Goal: Information Seeking & Learning: Learn about a topic

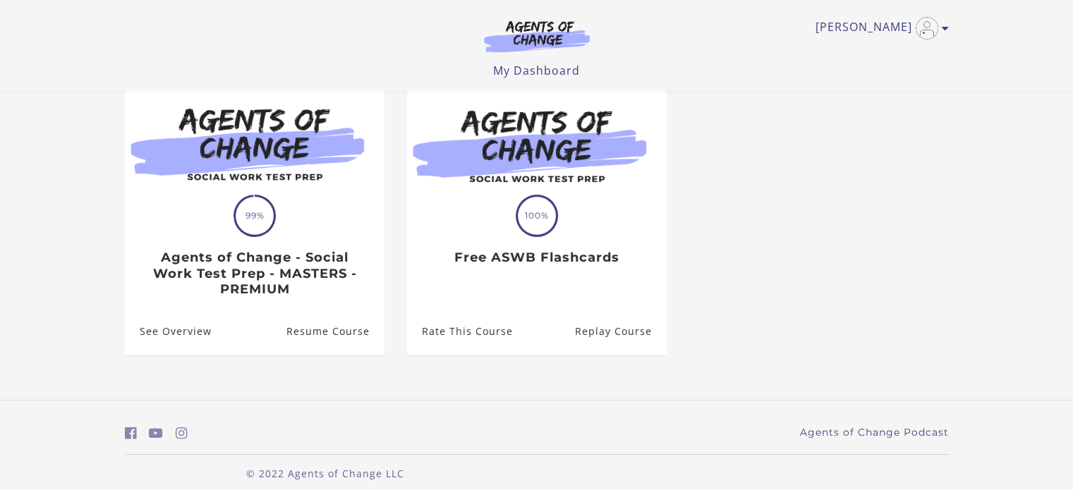
scroll to position [155, 0]
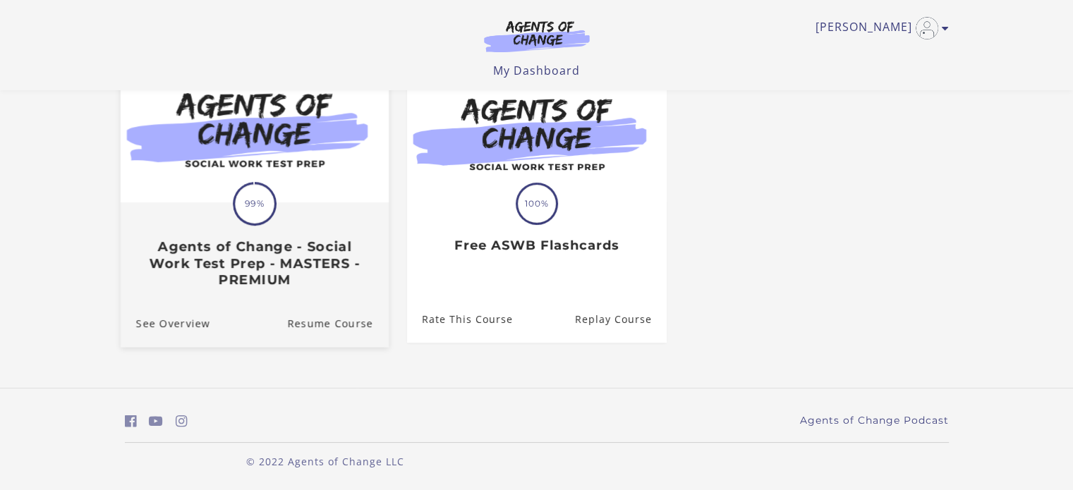
click at [238, 216] on span at bounding box center [254, 204] width 47 height 47
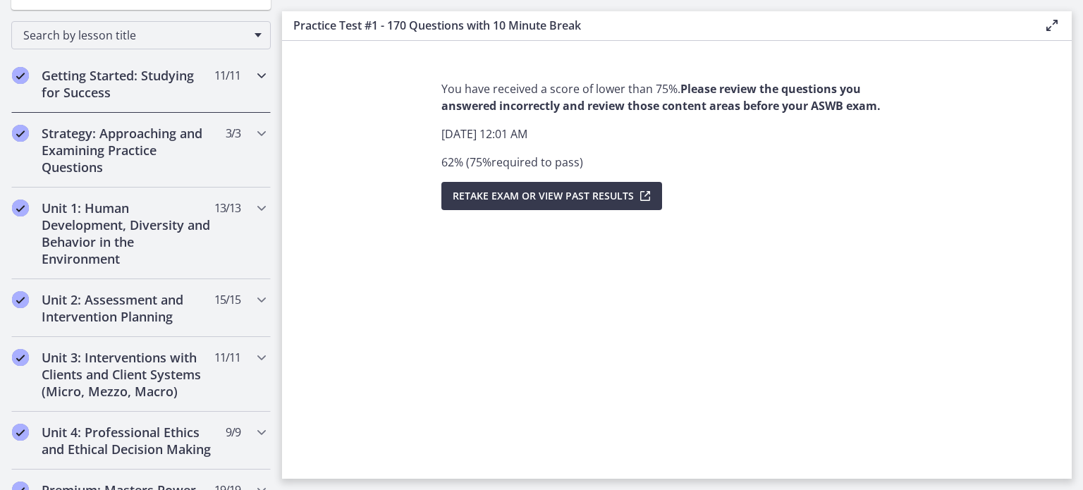
scroll to position [205, 0]
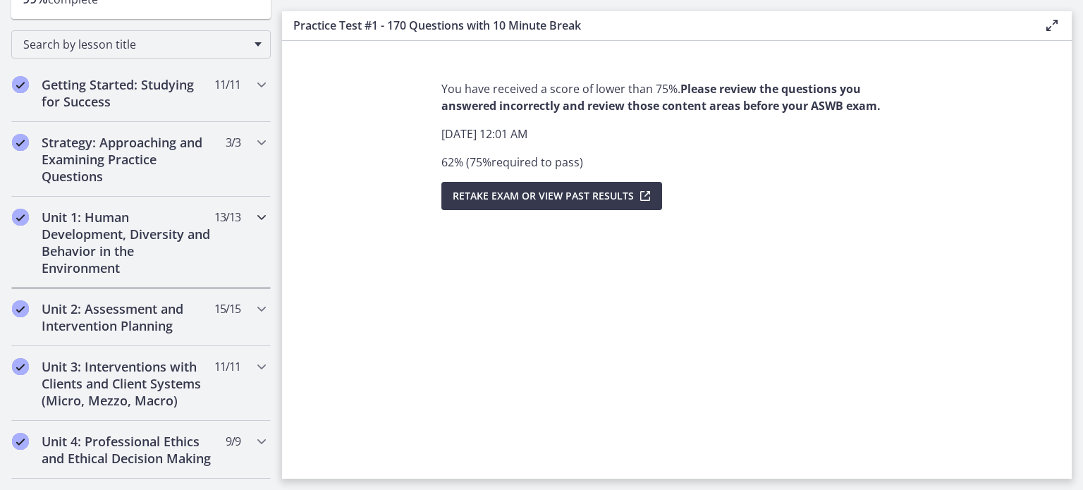
click at [147, 262] on h2 "Unit 1: Human Development, Diversity and Behavior in the Environment" at bounding box center [128, 243] width 172 height 68
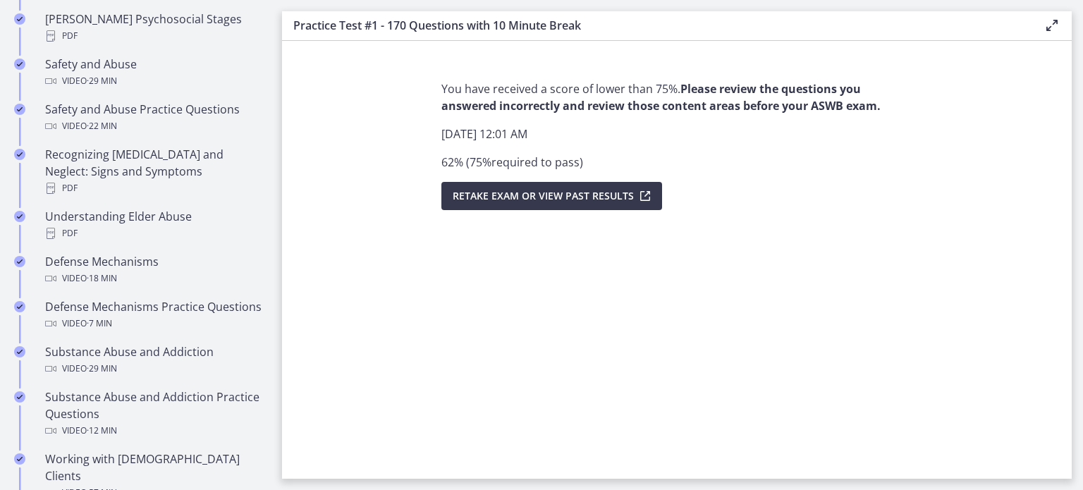
scroll to position [635, 0]
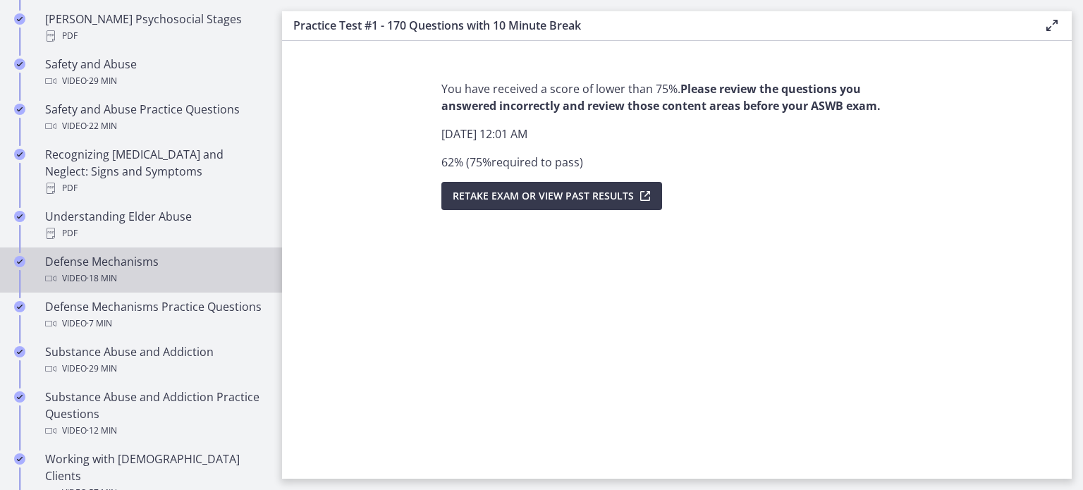
click at [135, 270] on div "Video · 18 min" at bounding box center [155, 278] width 220 height 17
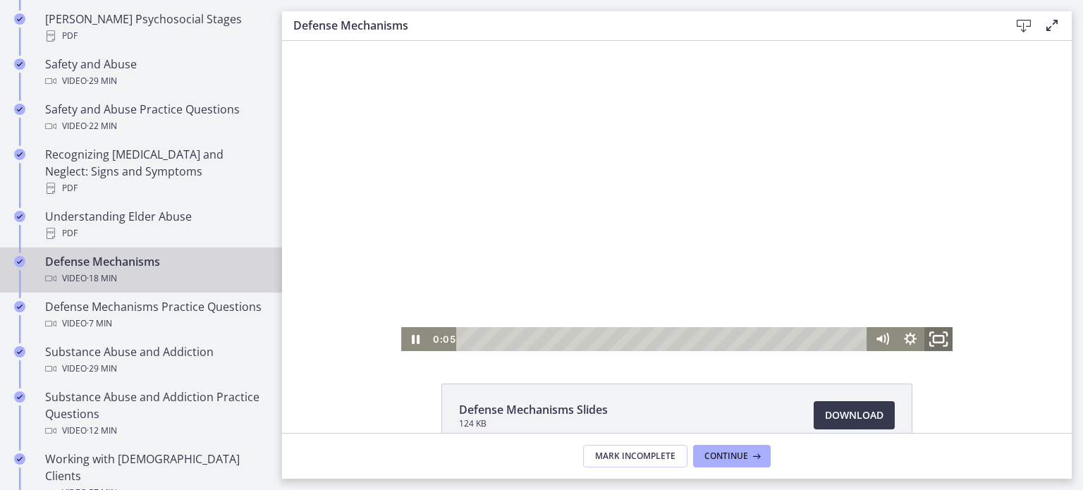
click at [936, 338] on icon "Fullscreen" at bounding box center [939, 339] width 34 height 29
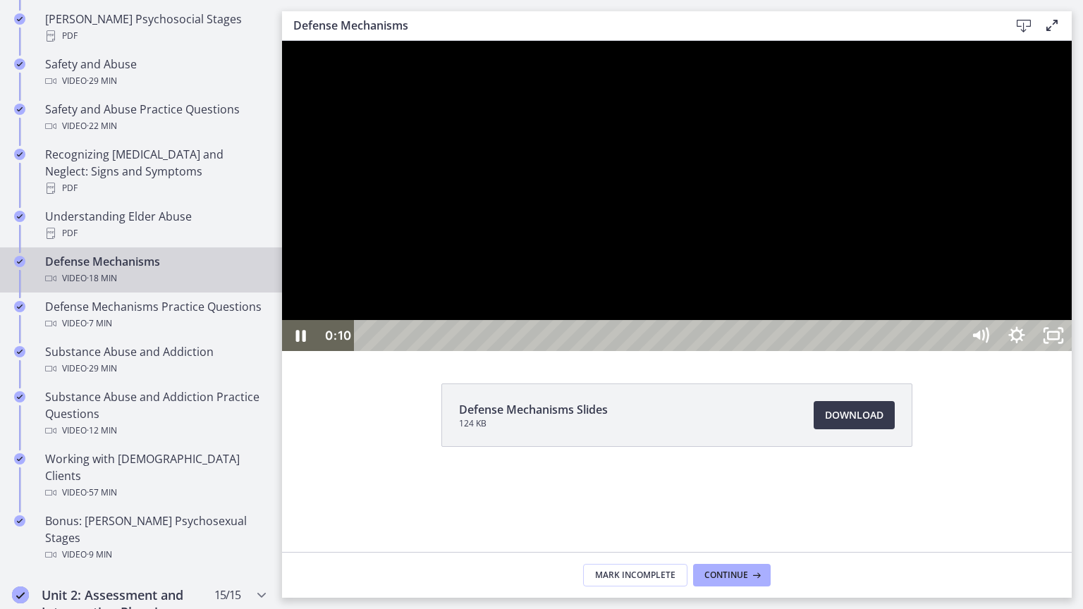
click at [901, 351] on div at bounding box center [677, 196] width 790 height 310
click at [282, 41] on button "Play Video: ctgmo8leb9sc72ose380.mp4" at bounding box center [282, 41] width 1 height 1
click at [552, 351] on div "3:44" at bounding box center [659, 335] width 585 height 31
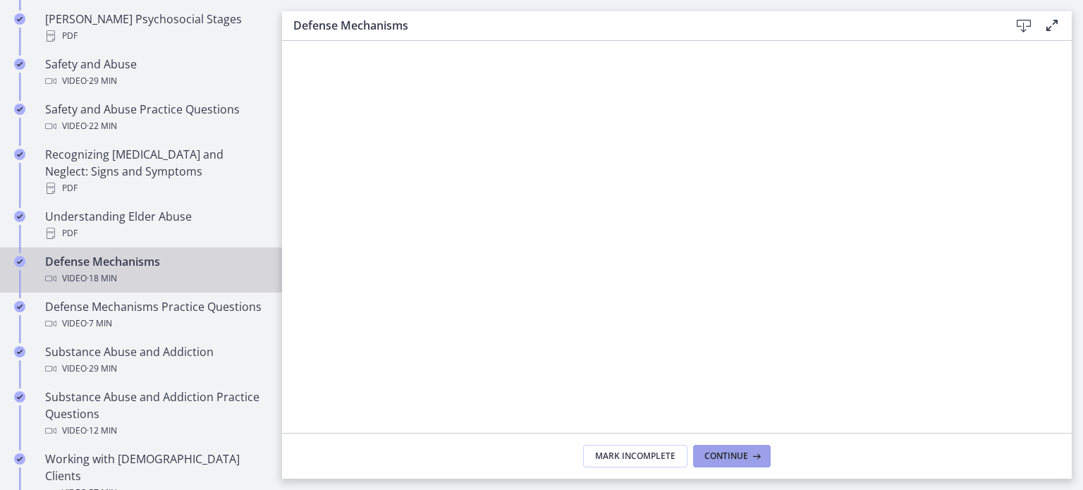
click at [714, 464] on button "Continue" at bounding box center [732, 456] width 78 height 23
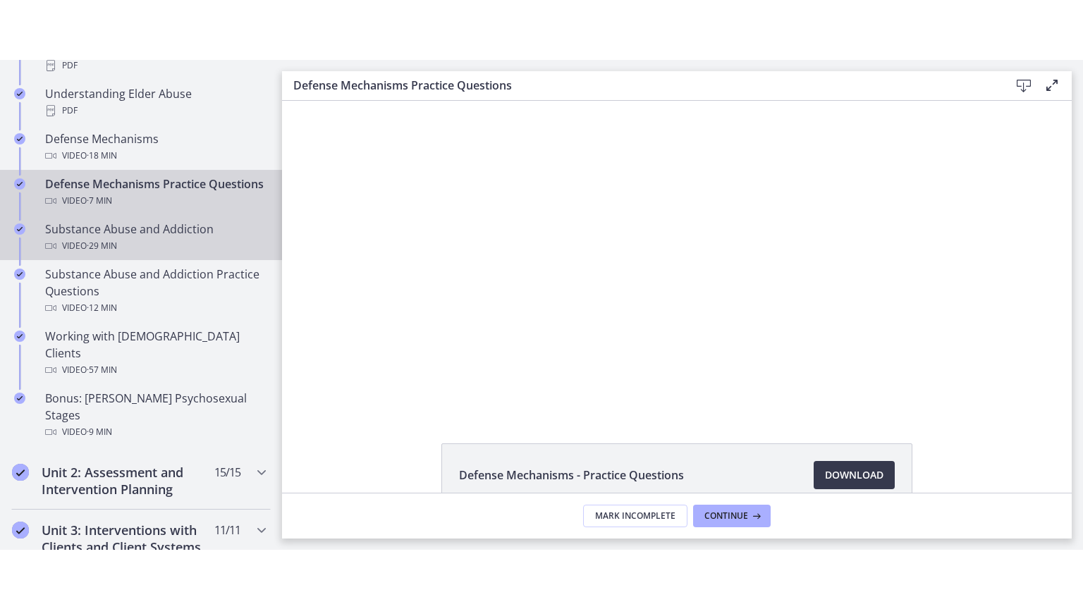
scroll to position [801, 0]
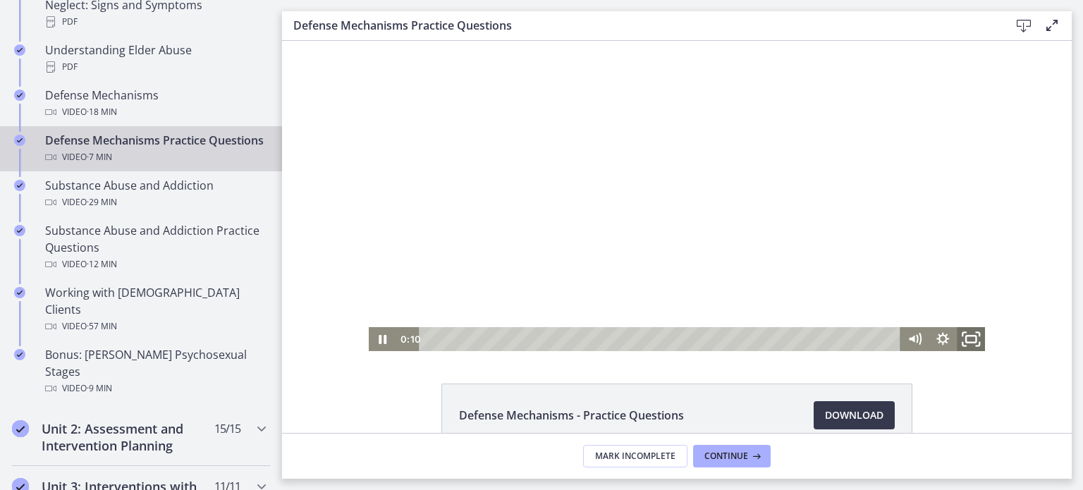
click at [968, 341] on rect "Fullscreen" at bounding box center [971, 339] width 10 height 7
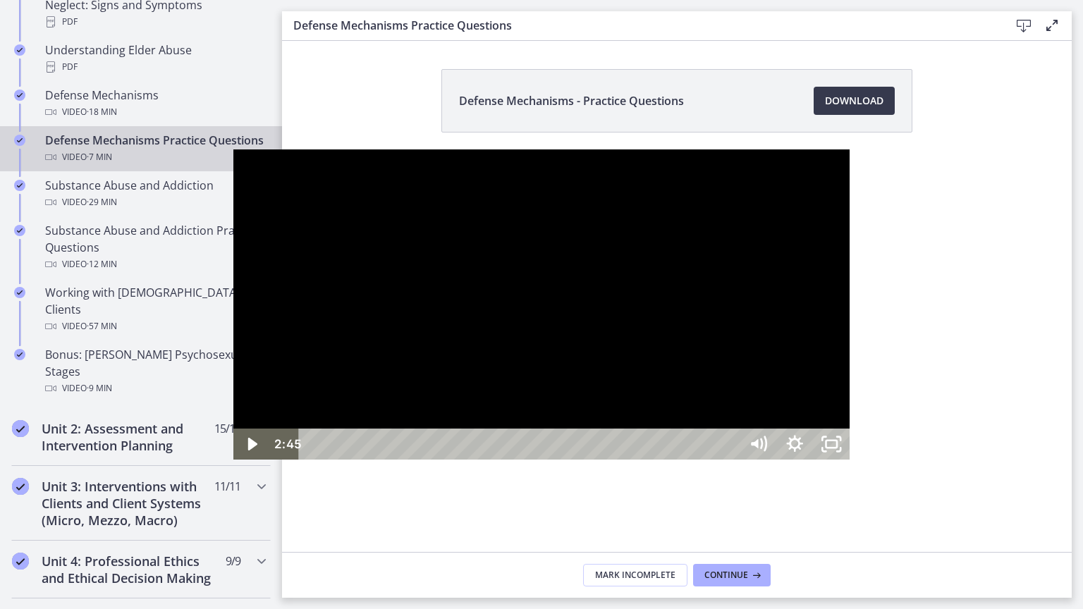
click at [815, 312] on div at bounding box center [541, 305] width 617 height 310
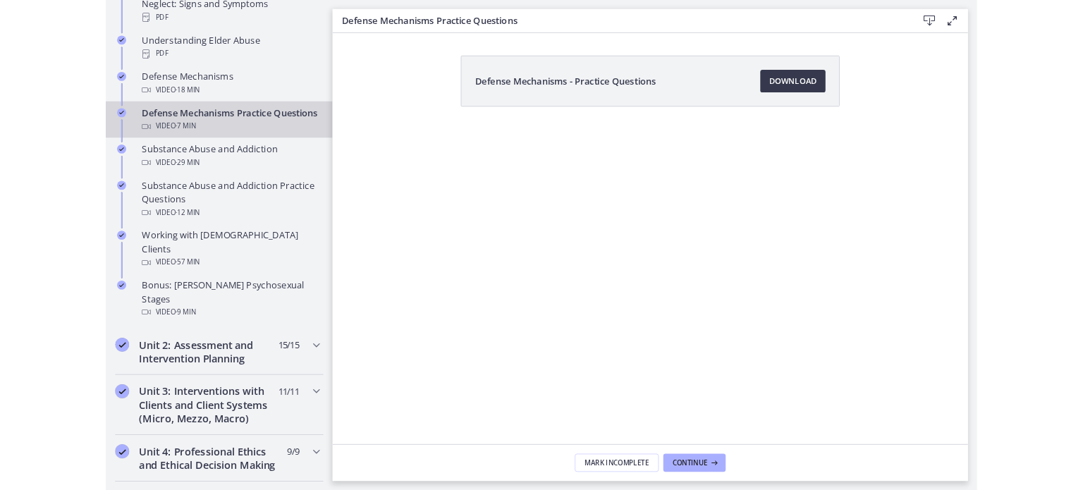
scroll to position [0, 0]
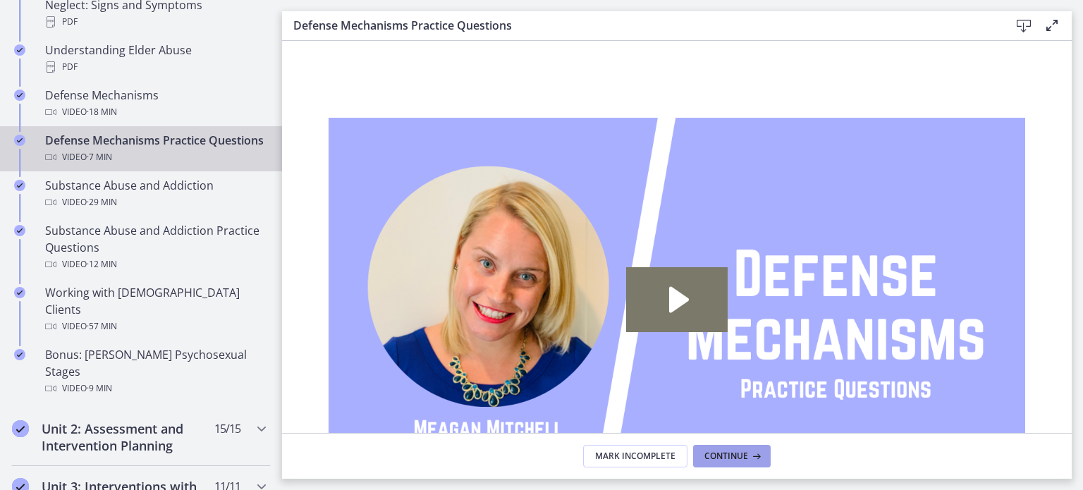
click at [738, 464] on button "Continue" at bounding box center [732, 456] width 78 height 23
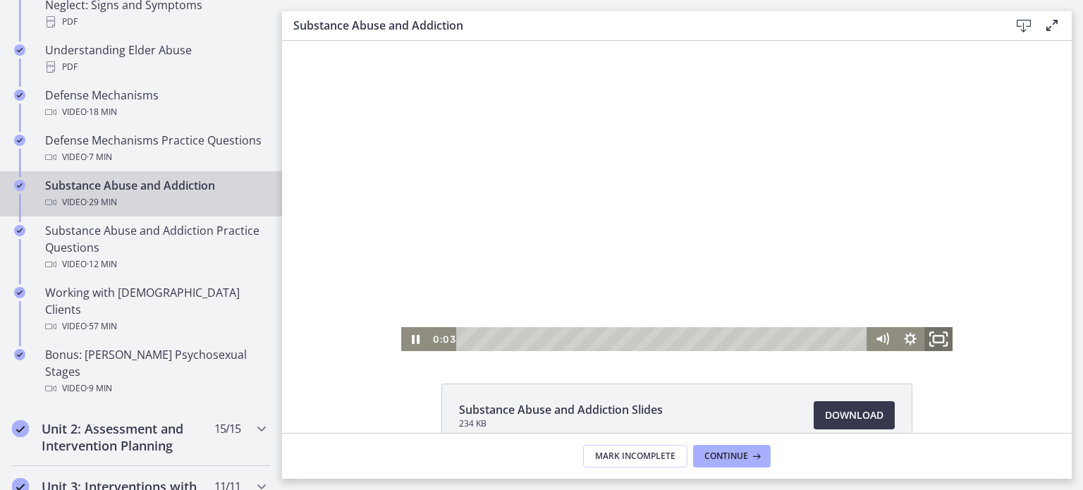
click at [939, 341] on icon "Fullscreen" at bounding box center [939, 339] width 34 height 29
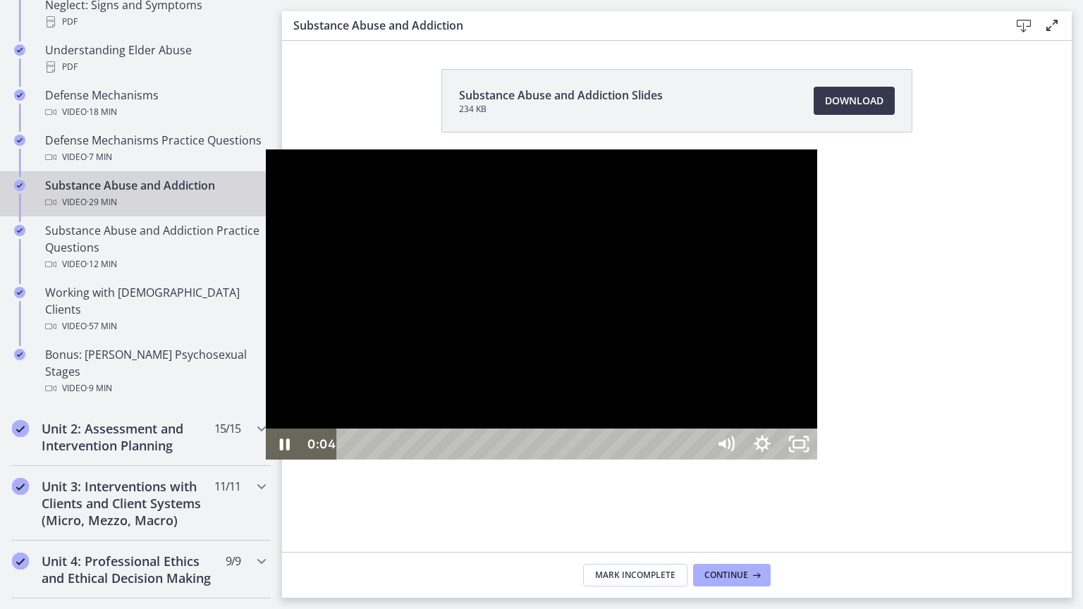
click at [817, 226] on div at bounding box center [542, 305] width 552 height 310
click at [649, 298] on div at bounding box center [542, 305] width 552 height 310
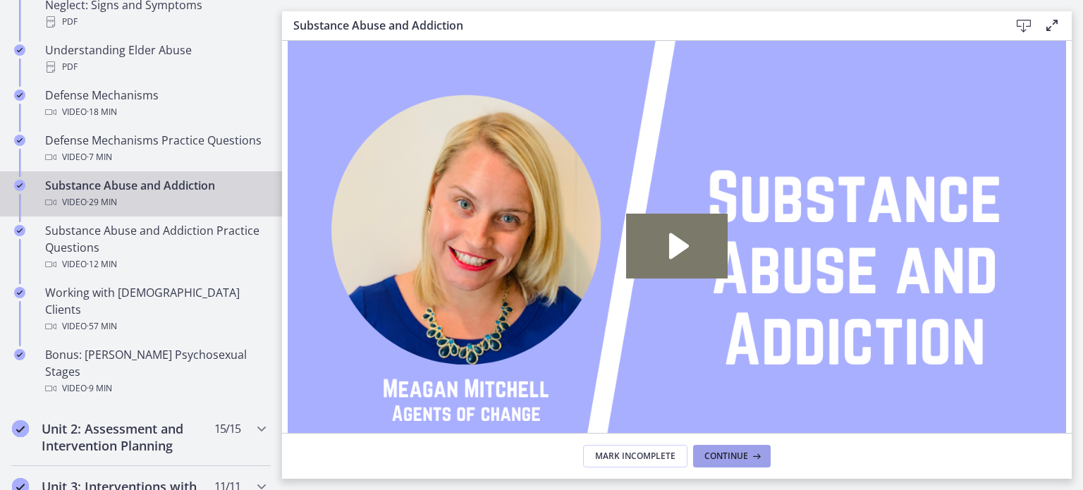
click at [724, 456] on span "Continue" at bounding box center [727, 456] width 44 height 11
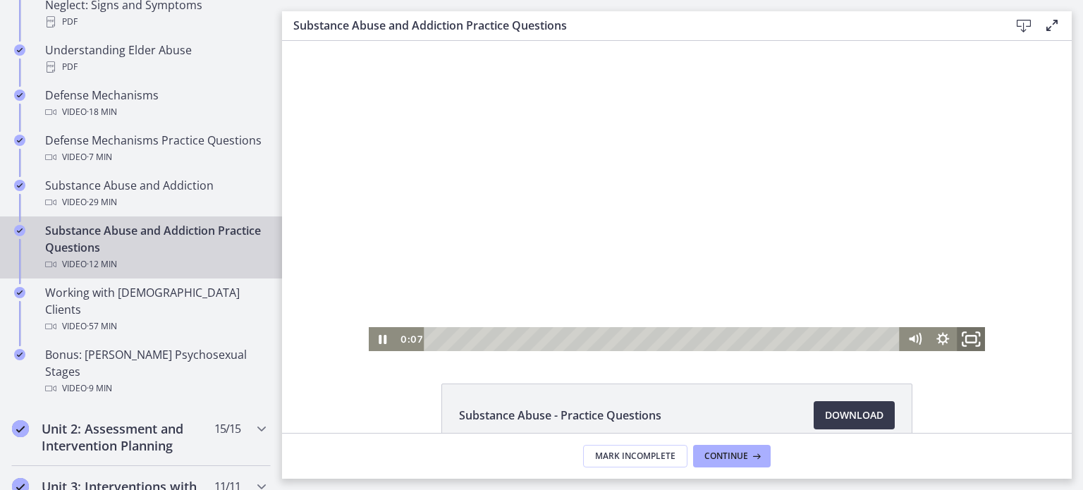
click at [966, 336] on rect "Fullscreen" at bounding box center [971, 339] width 10 height 7
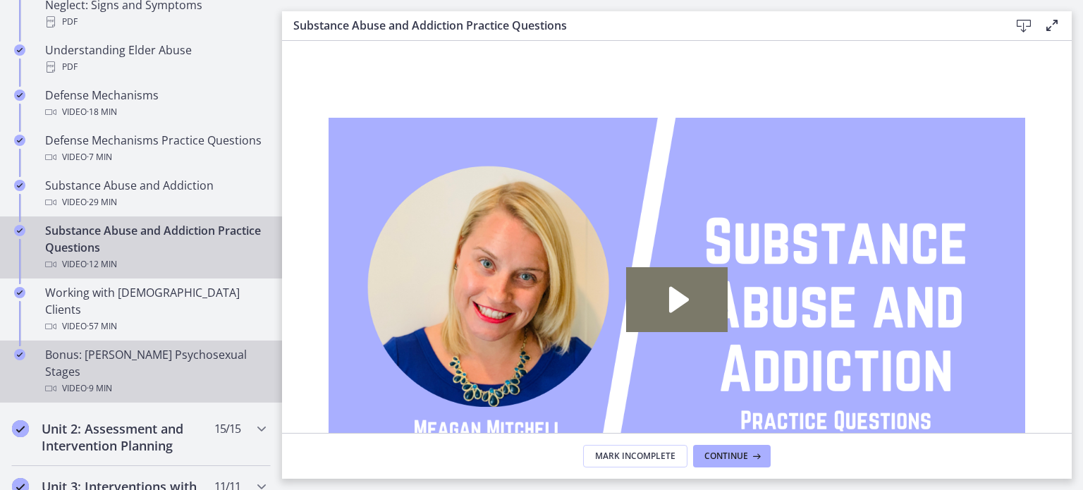
click at [177, 380] on div "Video · 9 min" at bounding box center [155, 388] width 220 height 17
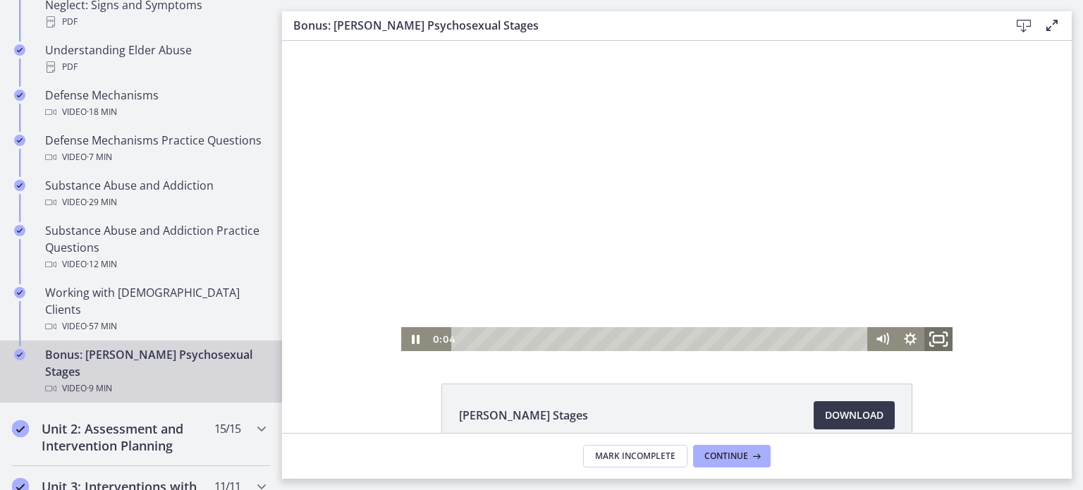
click at [928, 339] on icon "Fullscreen" at bounding box center [939, 339] width 34 height 29
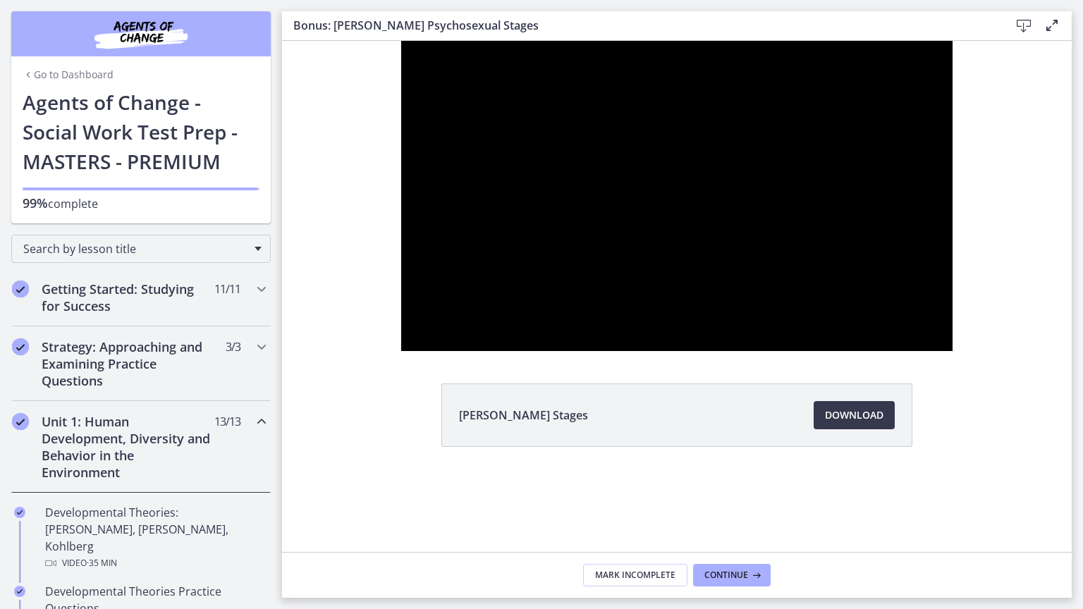
scroll to position [801, 0]
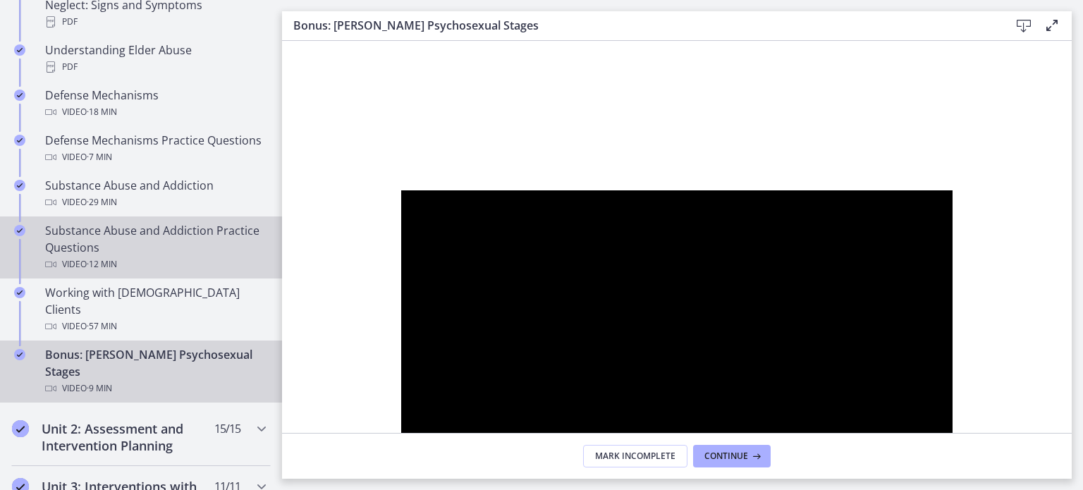
click at [204, 250] on div "Substance Abuse and Addiction Practice Questions Video · 12 min" at bounding box center [155, 247] width 220 height 51
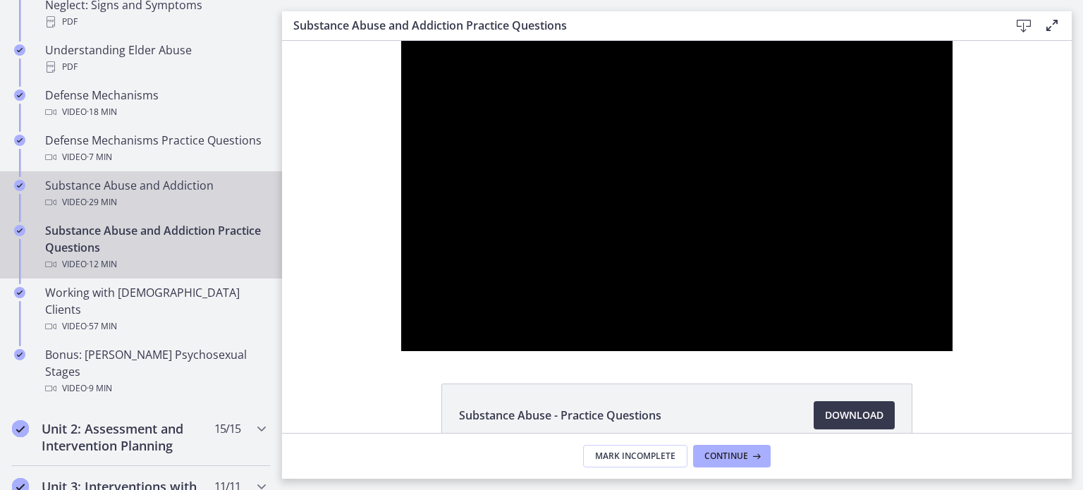
click at [169, 212] on link "Substance Abuse and Addiction Video · 29 min" at bounding box center [141, 193] width 282 height 45
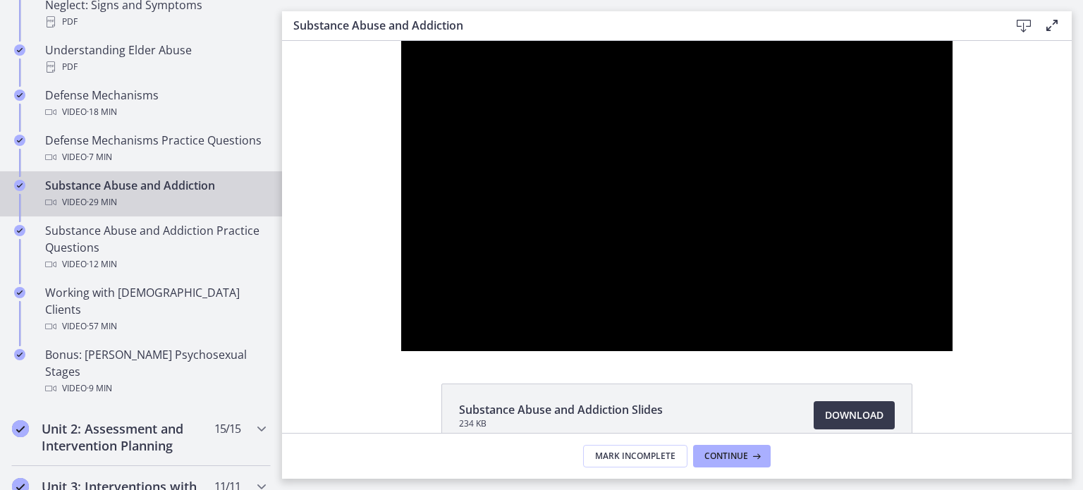
click at [938, 351] on div "Substance Abuse and Addiction Slides 234 KB Download Opens in a new window" at bounding box center [677, 237] width 790 height 392
click at [121, 420] on div "Unit 2: Assessment and Intervention Planning 15 / 15 Completed" at bounding box center [141, 437] width 260 height 58
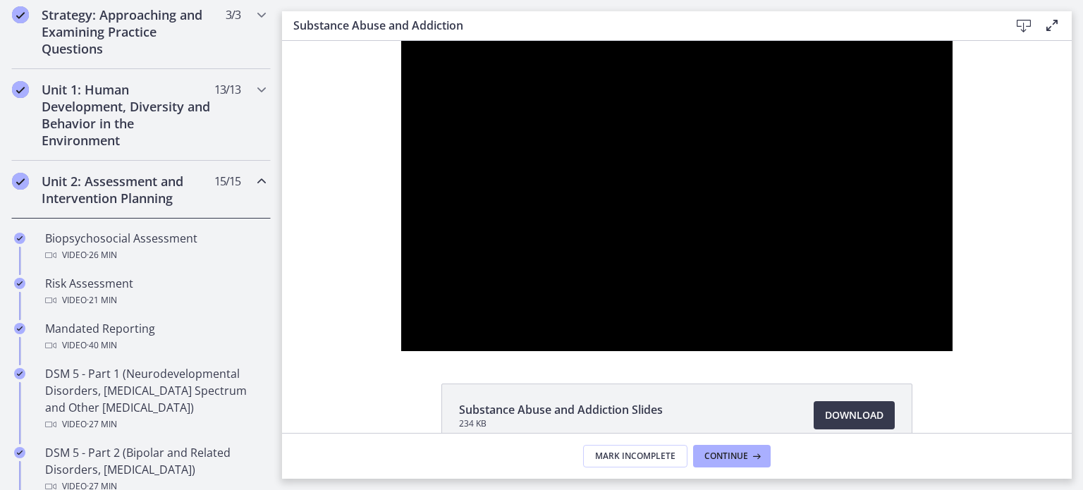
scroll to position [333, 0]
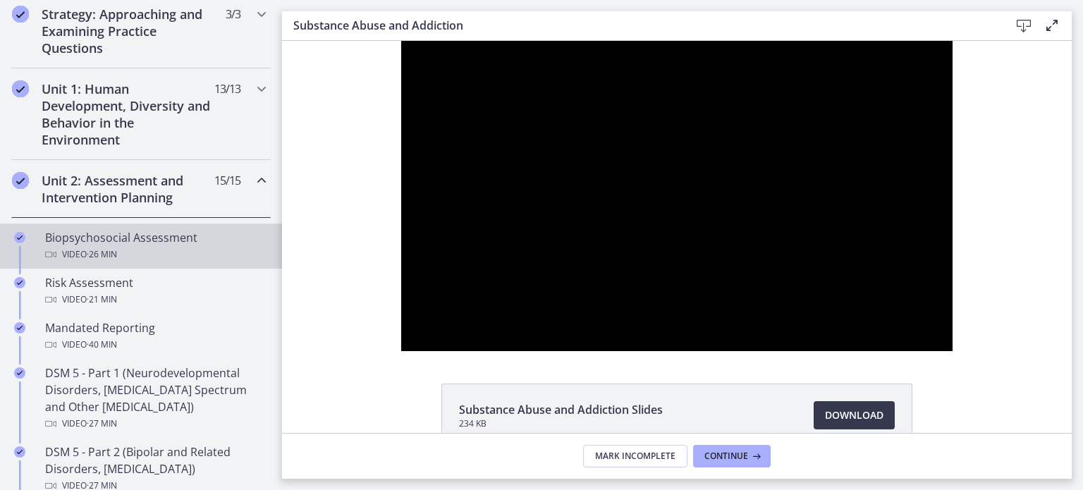
click at [161, 251] on div "Video · 26 min" at bounding box center [155, 254] width 220 height 17
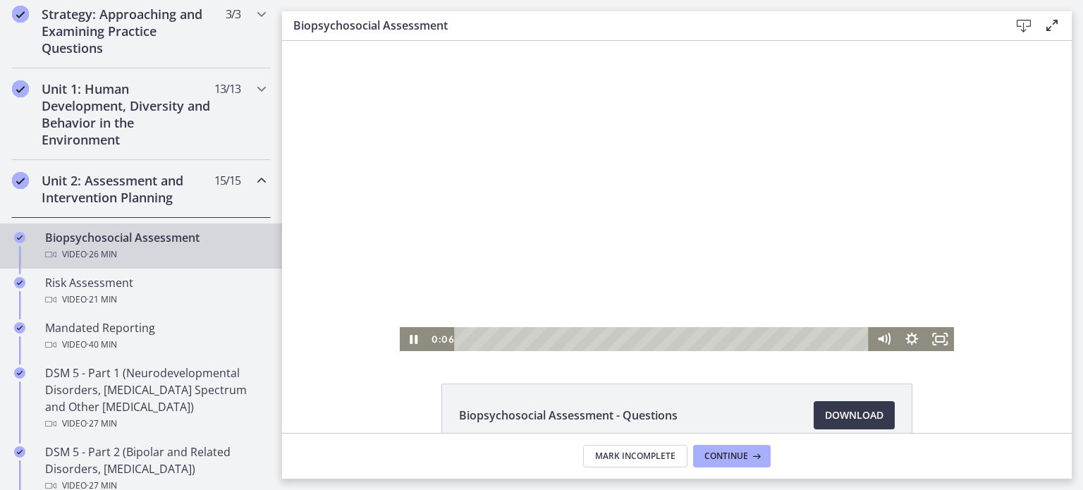
click at [764, 236] on div at bounding box center [677, 196] width 555 height 310
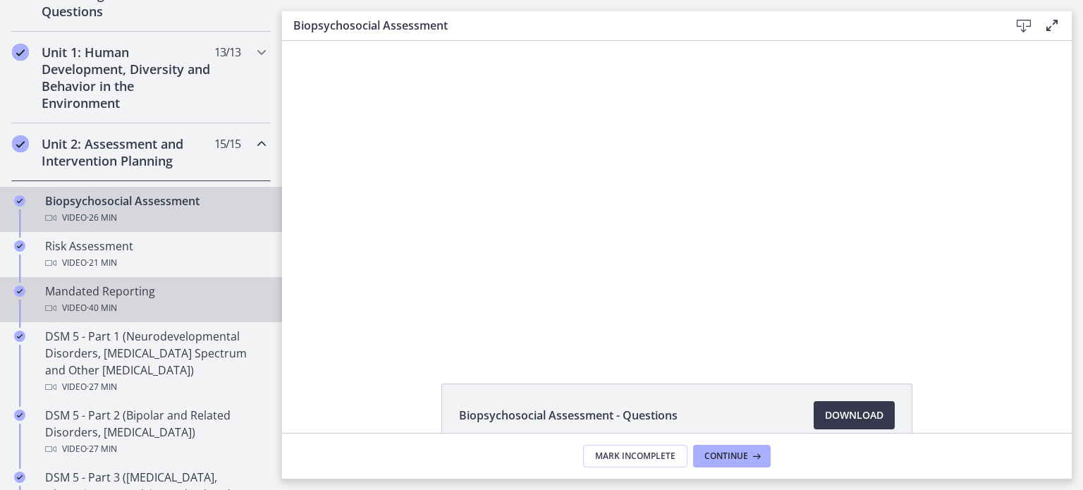
scroll to position [368, 0]
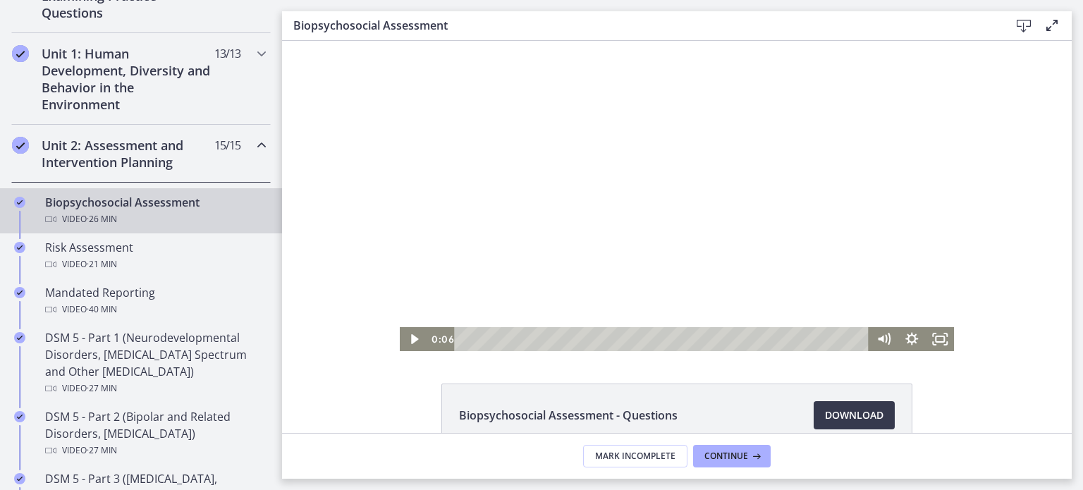
click at [633, 185] on div at bounding box center [677, 196] width 555 height 310
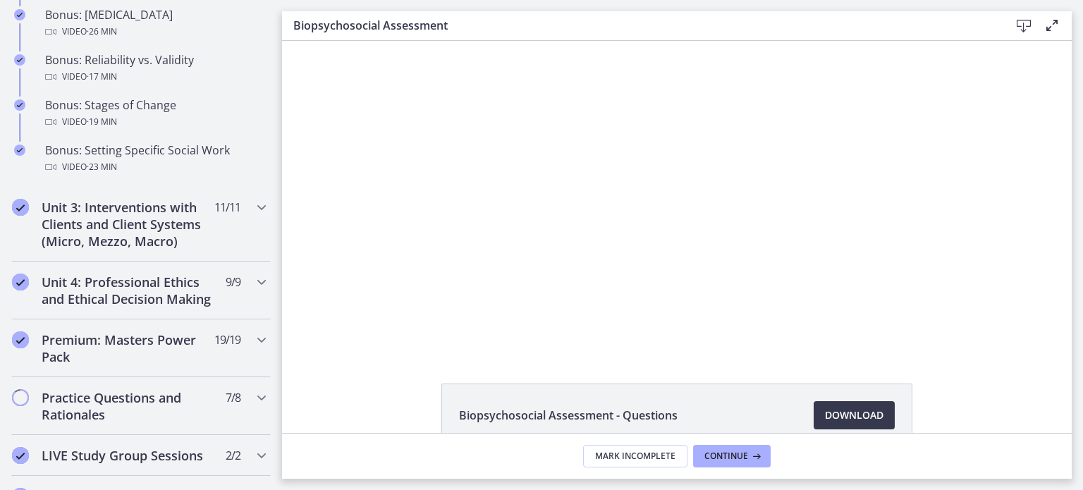
scroll to position [1223, 0]
click at [161, 225] on h2 "Unit 3: Interventions with Clients and Client Systems (Micro, Mezzo, Macro)" at bounding box center [128, 222] width 172 height 51
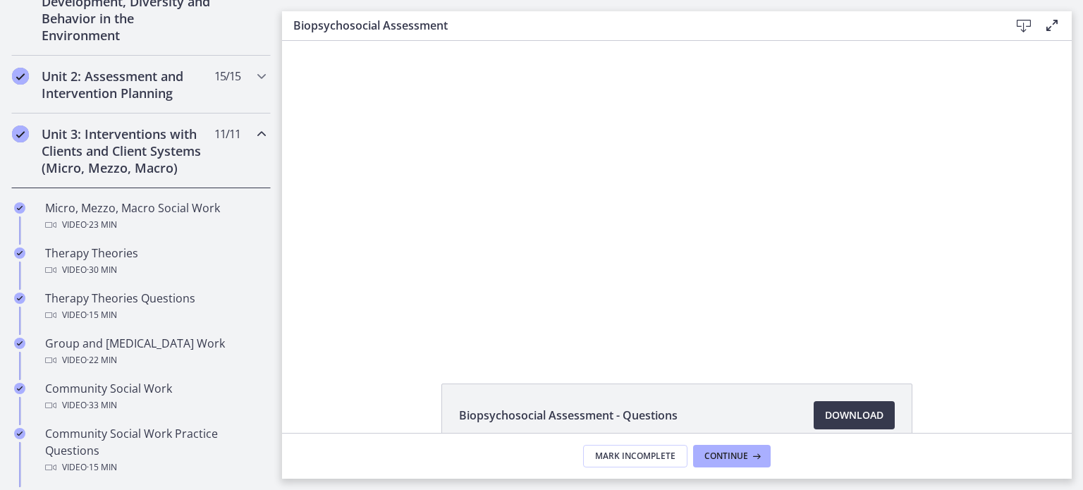
scroll to position [437, 0]
click at [116, 162] on h2 "Unit 3: Interventions with Clients and Client Systems (Micro, Mezzo, Macro)" at bounding box center [128, 151] width 172 height 51
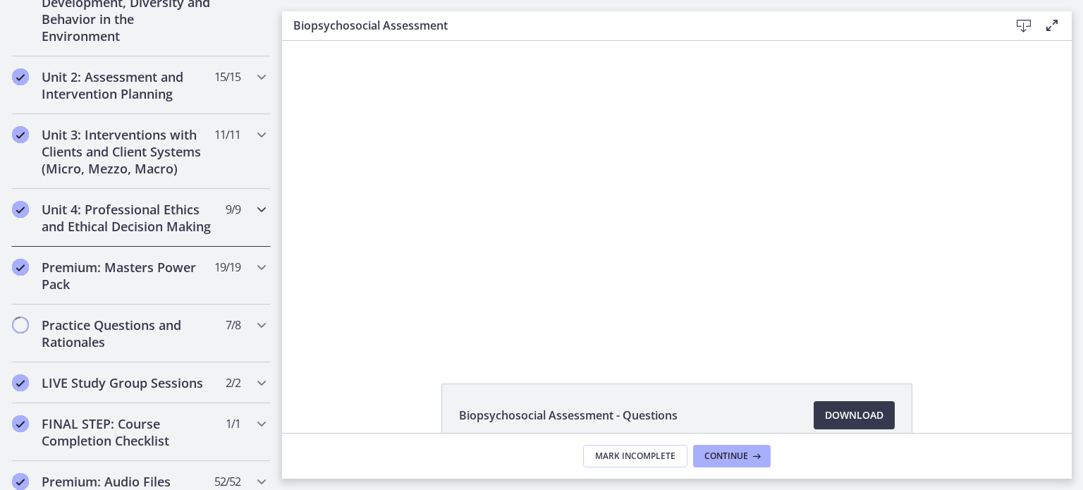
click at [126, 219] on h2 "Unit 4: Professional Ethics and Ethical Decision Making" at bounding box center [128, 218] width 172 height 34
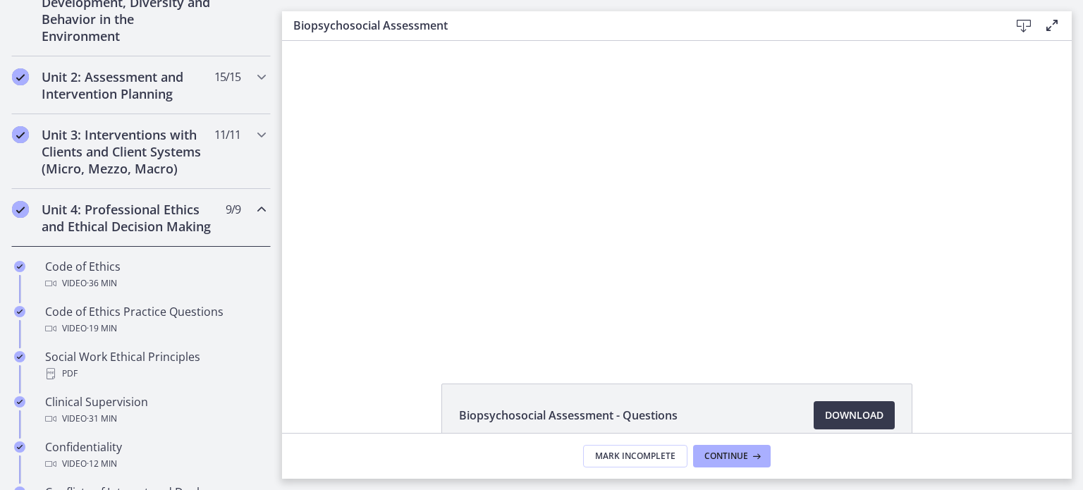
click at [126, 219] on h2 "Unit 4: Professional Ethics and Ethical Decision Making" at bounding box center [128, 218] width 172 height 34
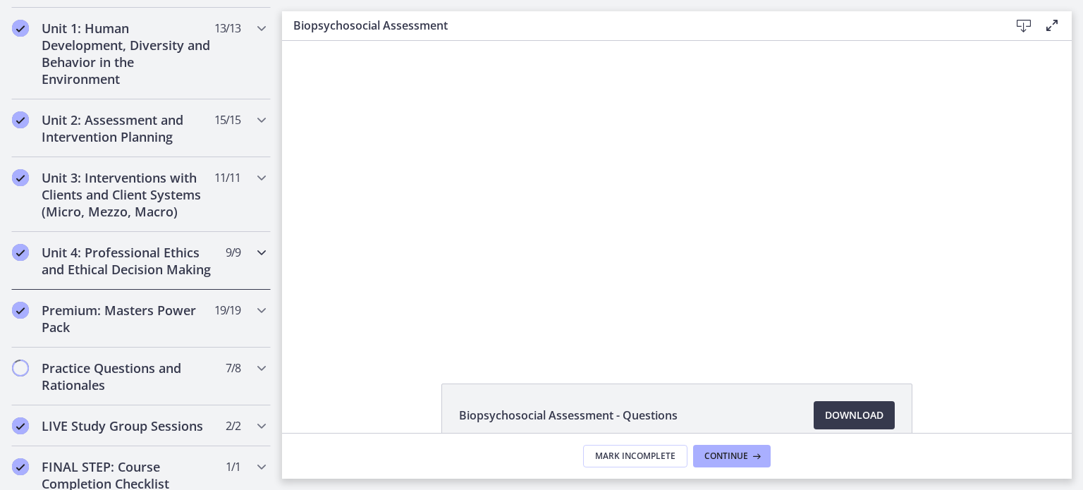
scroll to position [396, 0]
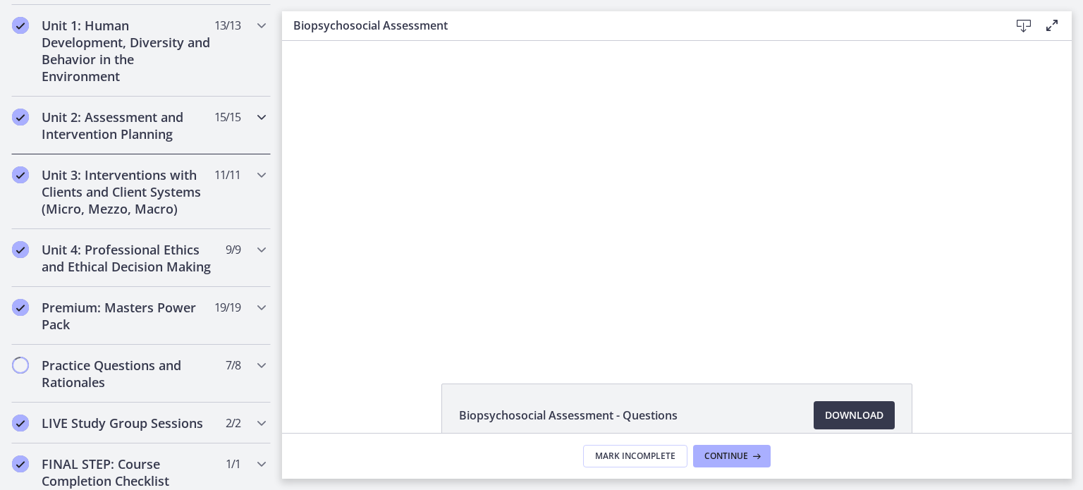
click at [94, 120] on h2 "Unit 2: Assessment and Intervention Planning" at bounding box center [128, 126] width 172 height 34
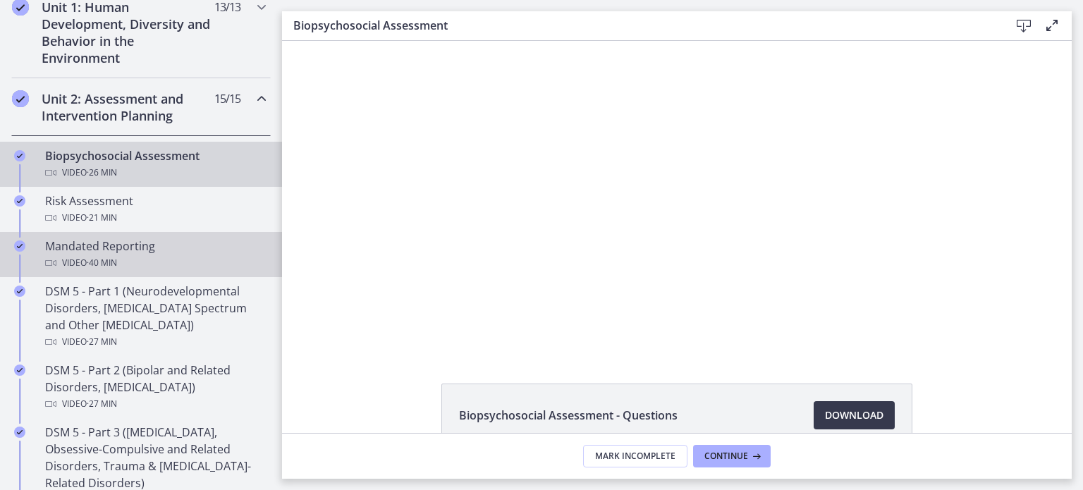
scroll to position [414, 0]
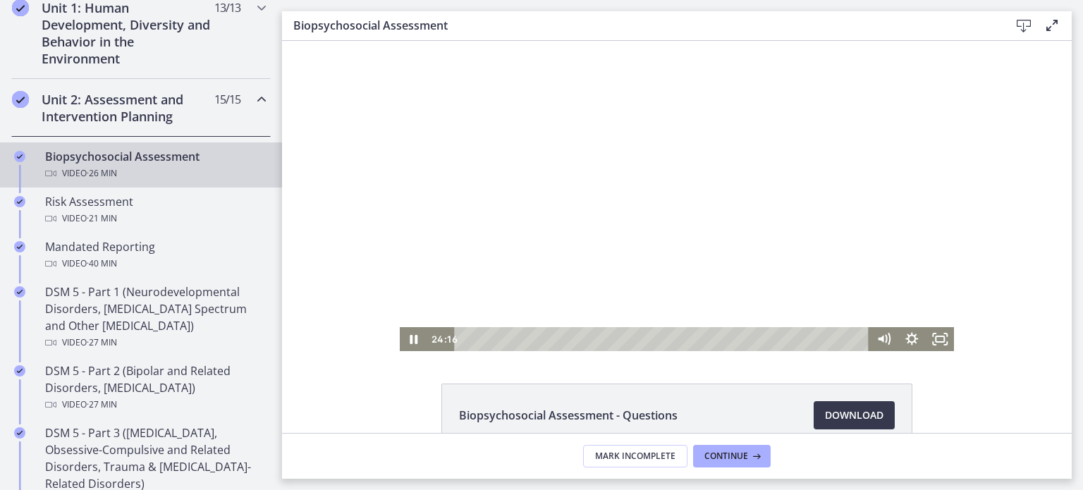
click at [729, 149] on div at bounding box center [677, 196] width 555 height 310
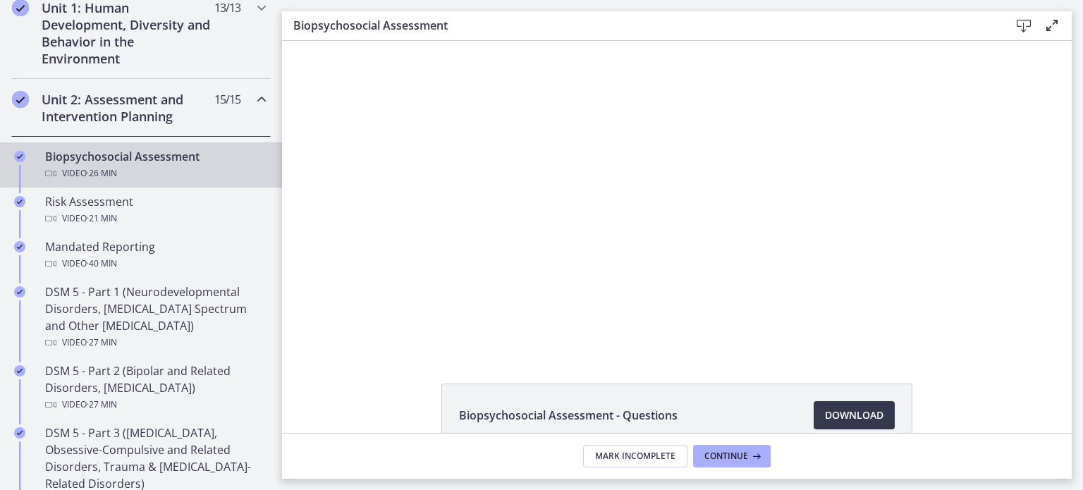
click at [788, 244] on div at bounding box center [677, 196] width 555 height 310
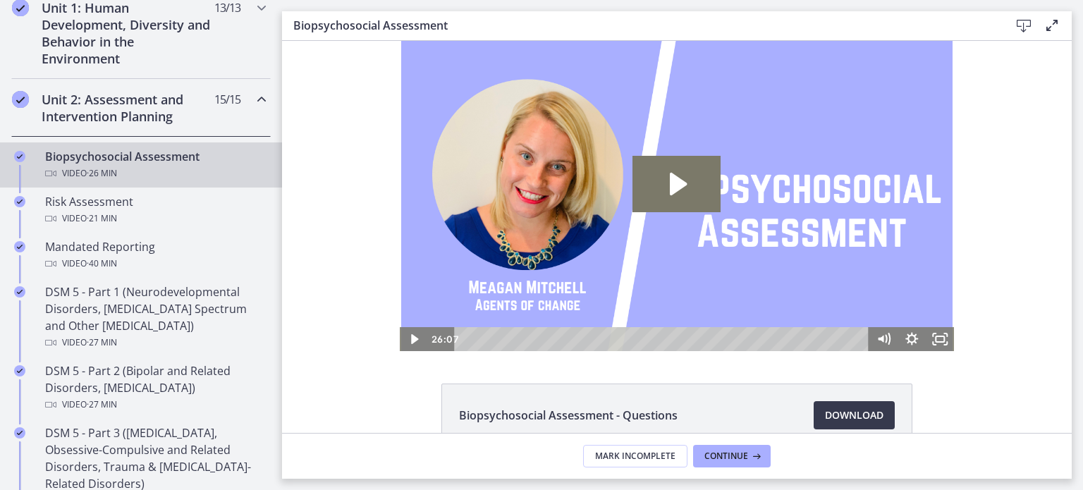
scroll to position [0, 0]
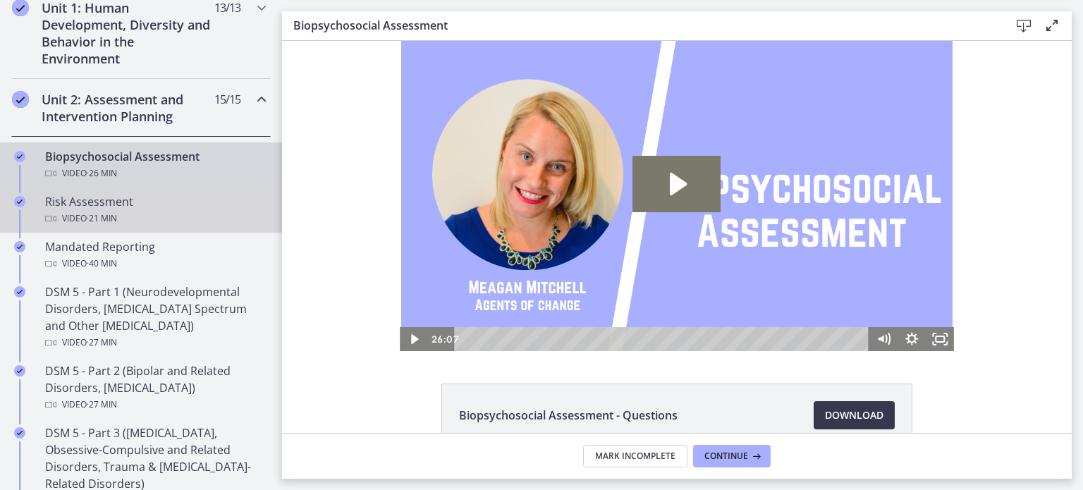
click at [209, 194] on div "Risk Assessment Video · 21 min" at bounding box center [155, 210] width 220 height 34
